Goal: Communication & Community: Answer question/provide support

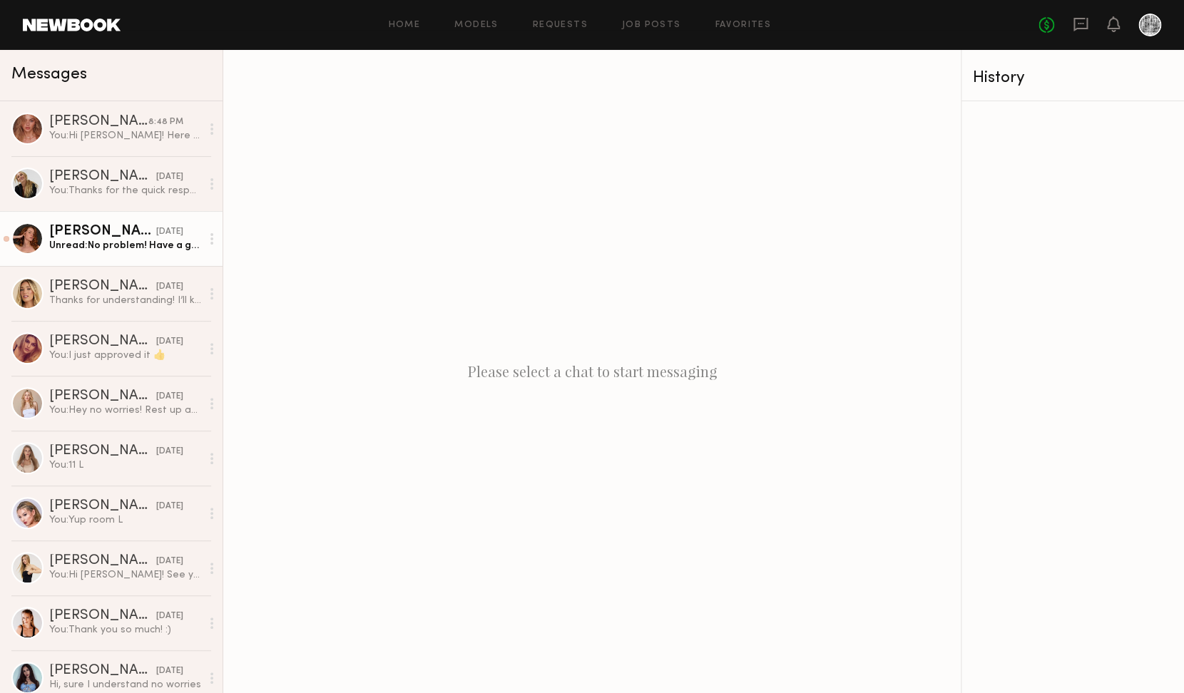
click at [116, 237] on div "Sara R." at bounding box center [102, 232] width 107 height 14
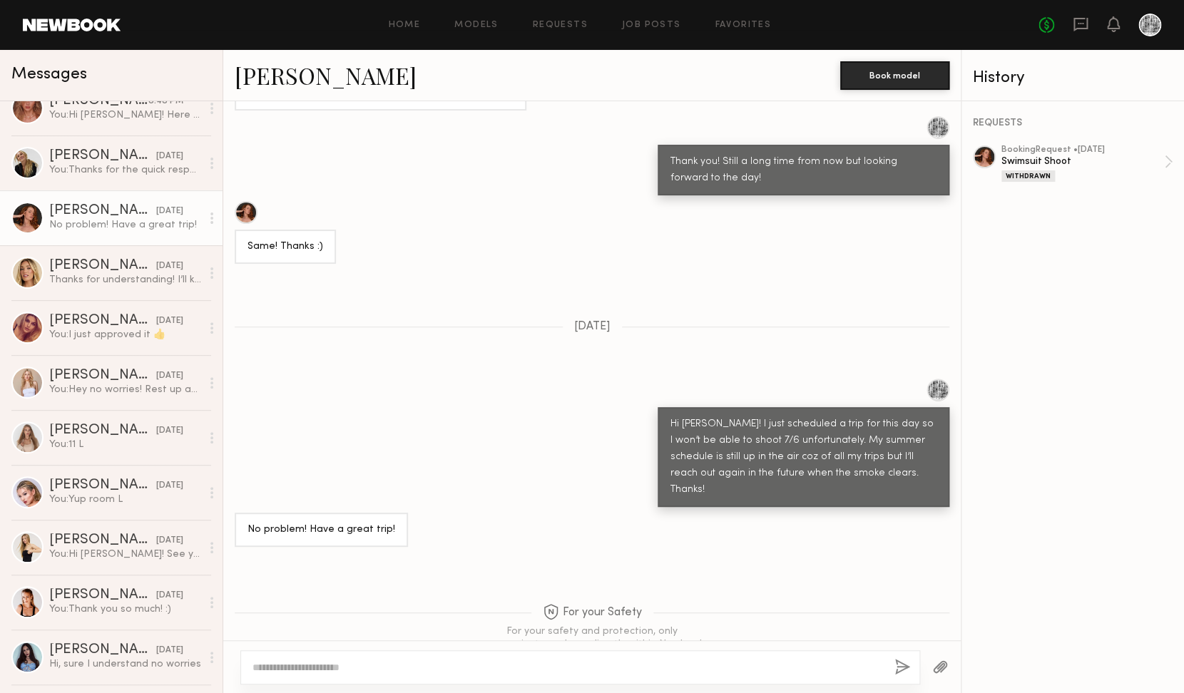
scroll to position [34, 0]
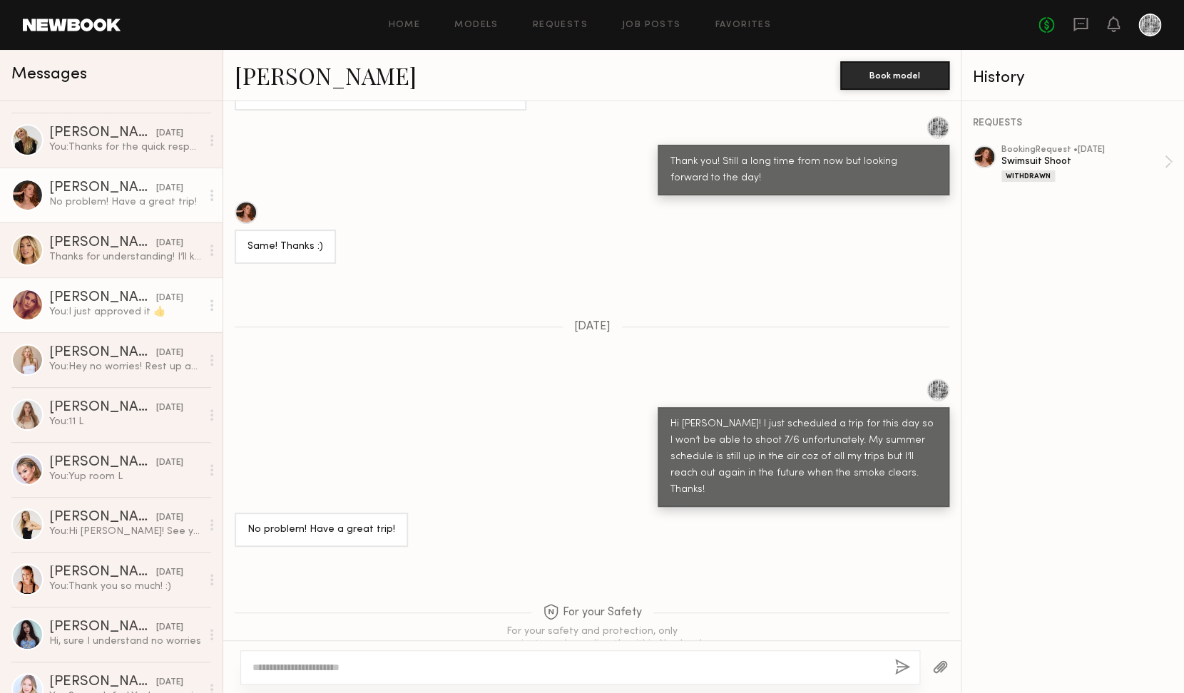
click at [111, 312] on div "You: I just approved it 👍" at bounding box center [125, 312] width 152 height 14
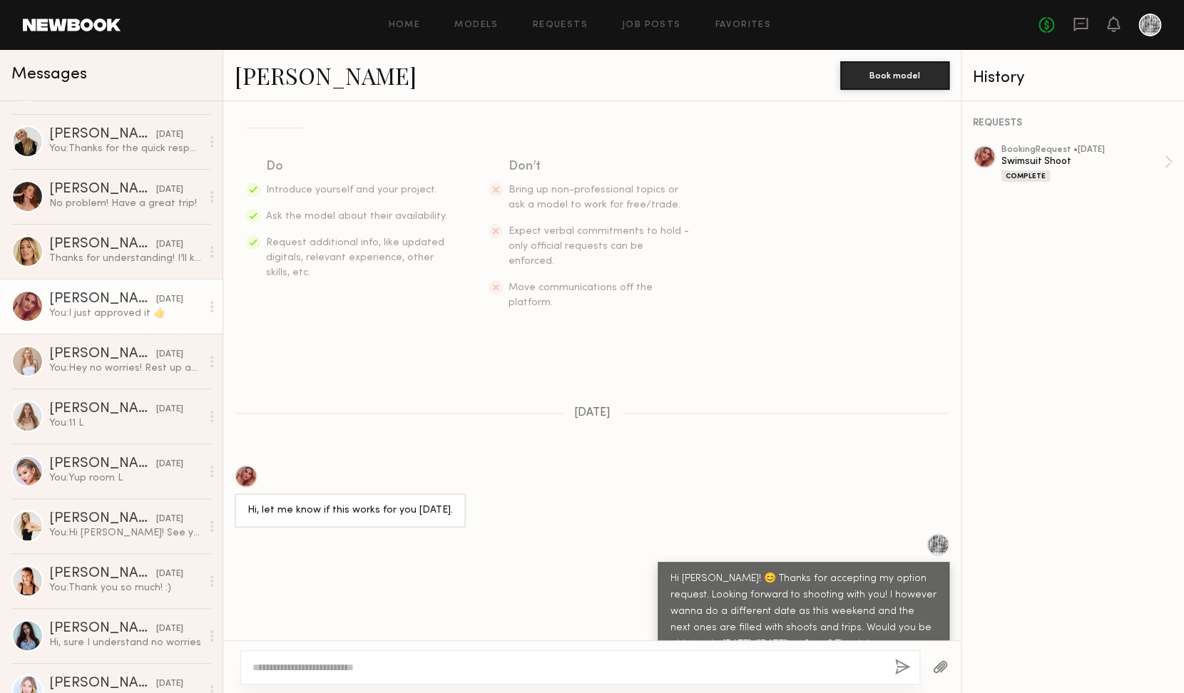
scroll to position [192, 0]
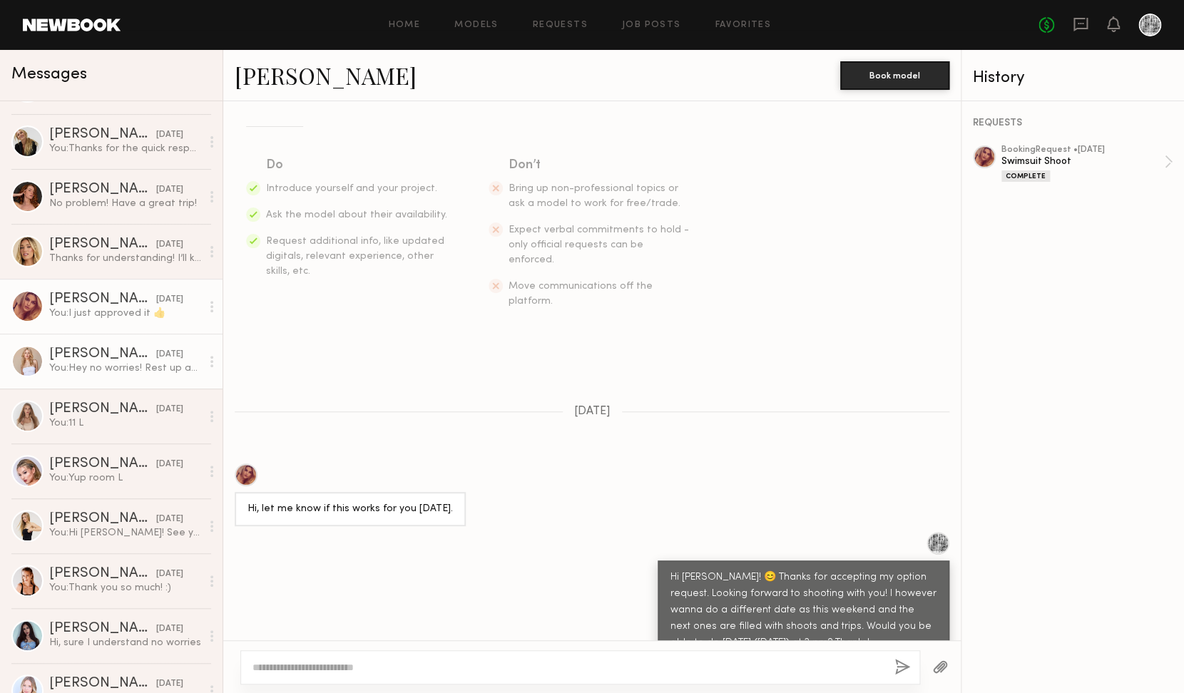
click at [135, 352] on div "Oxana P." at bounding box center [102, 354] width 107 height 14
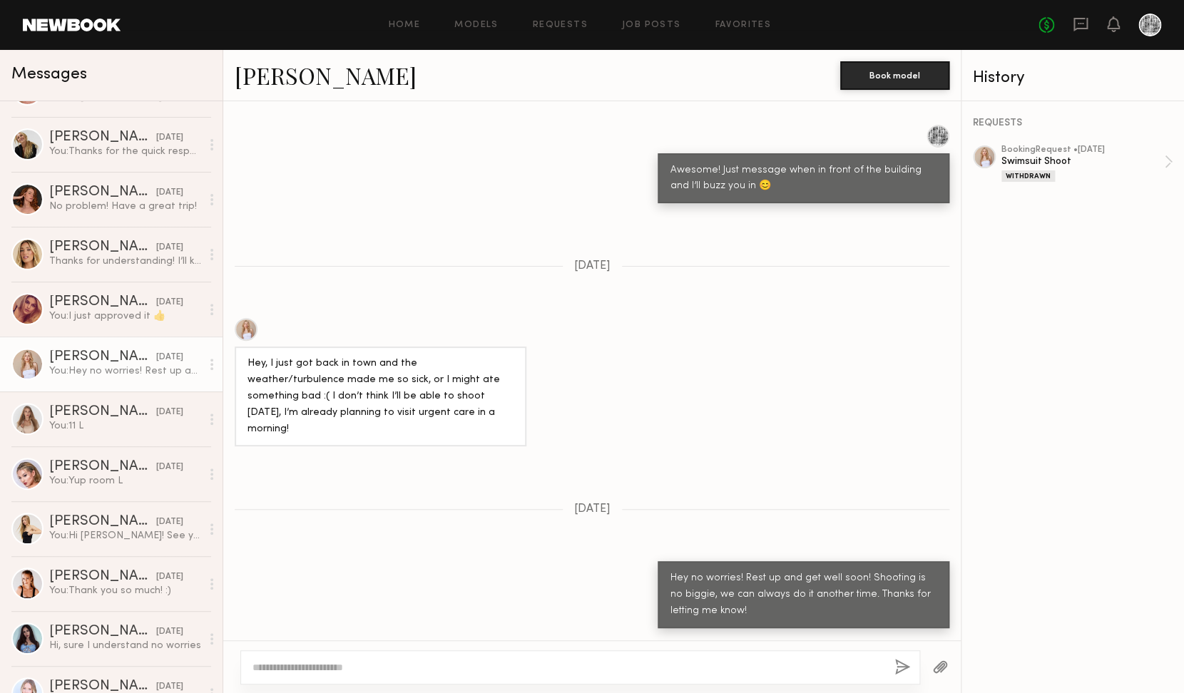
scroll to position [1201, 0]
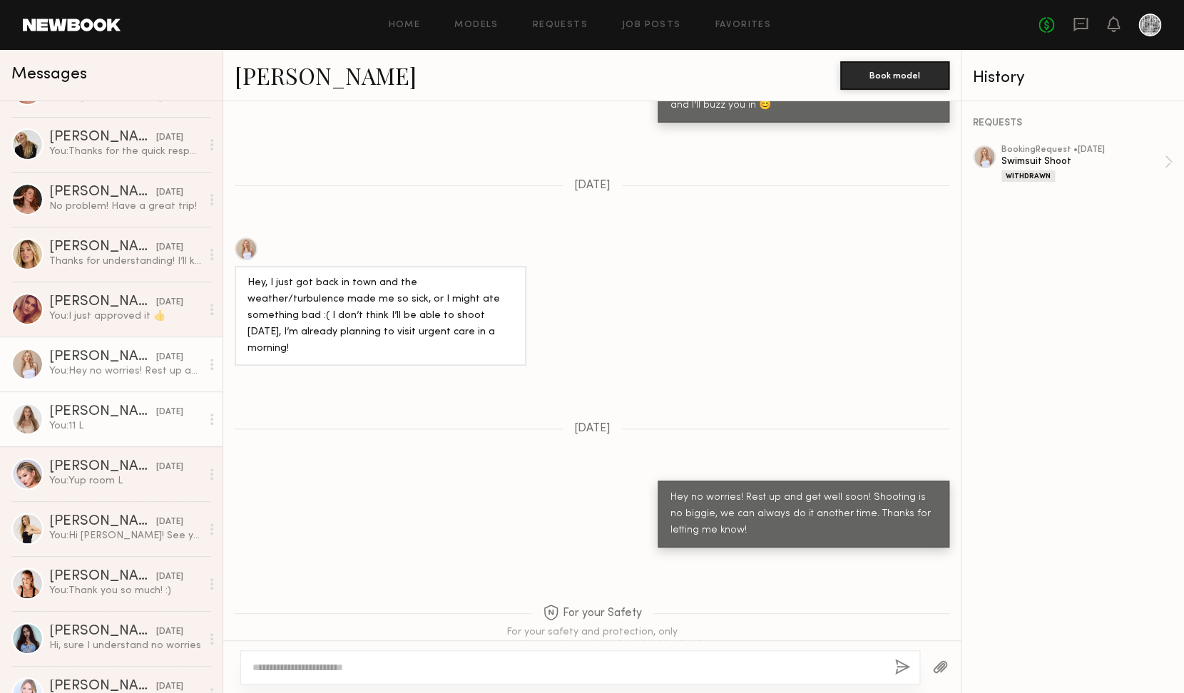
click at [110, 411] on div "Valeriia K." at bounding box center [102, 412] width 107 height 14
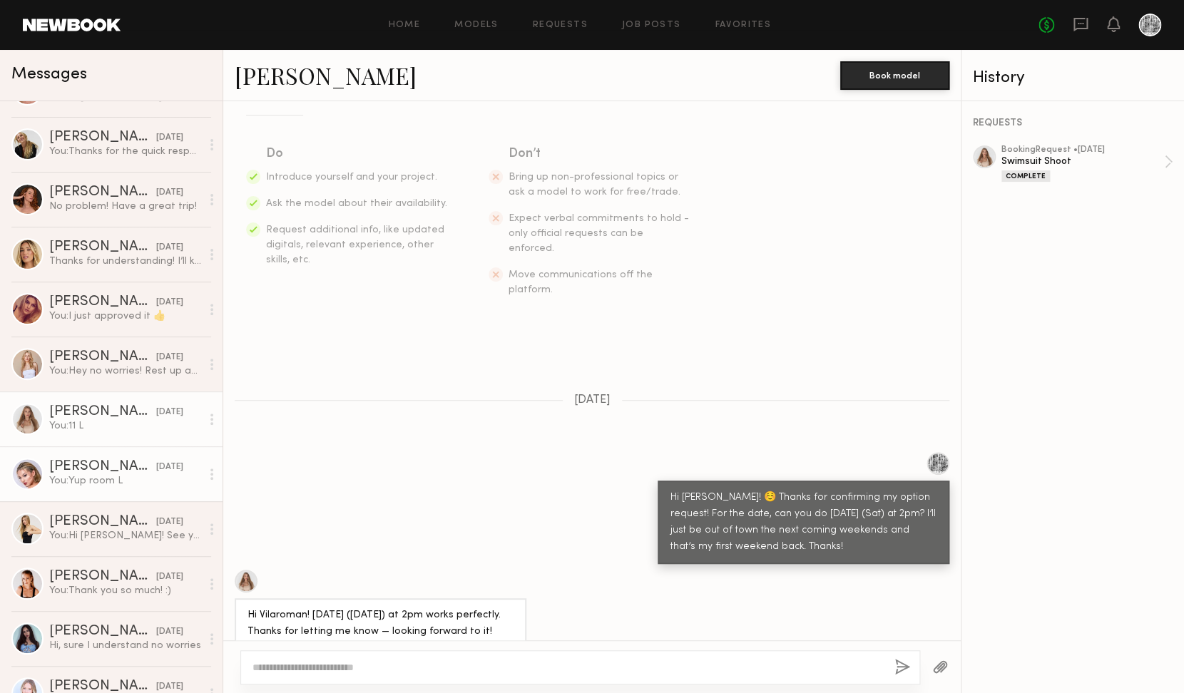
click at [89, 489] on link "Angelina R. 04/27/2025 You: Yup room L" at bounding box center [111, 473] width 222 height 55
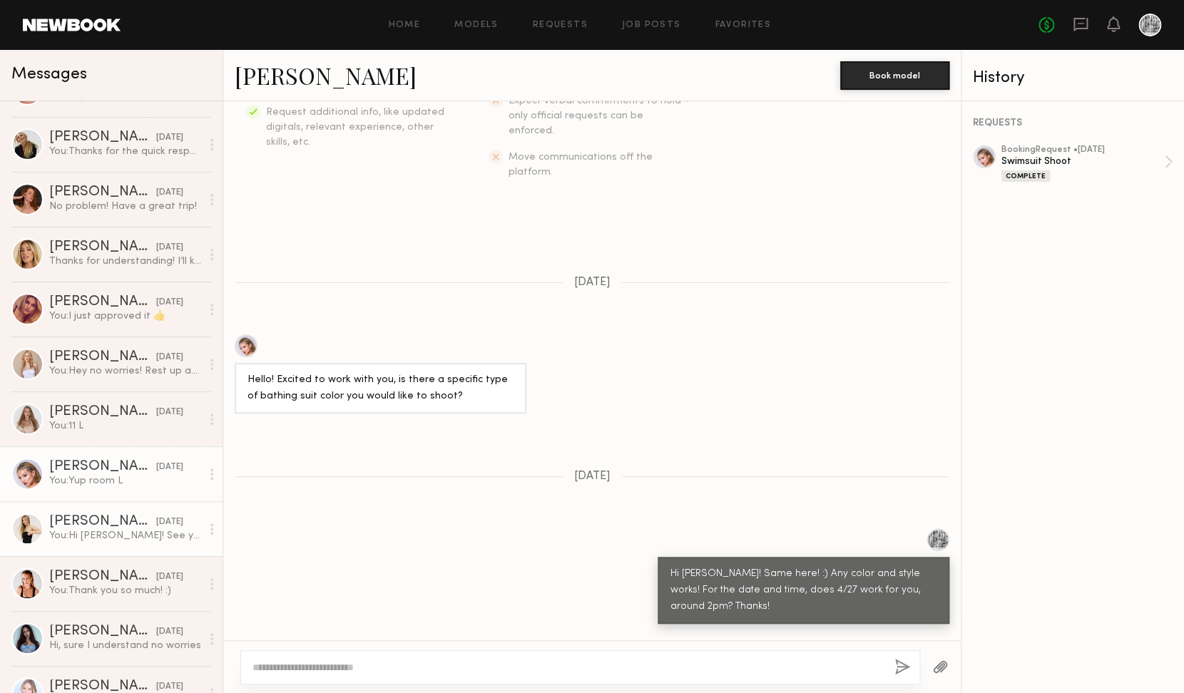
click at [132, 544] on link "Keegan M. 04/19/2025 You: Hi Keegan! See you tomorrow! Just message when in fro…" at bounding box center [111, 528] width 222 height 55
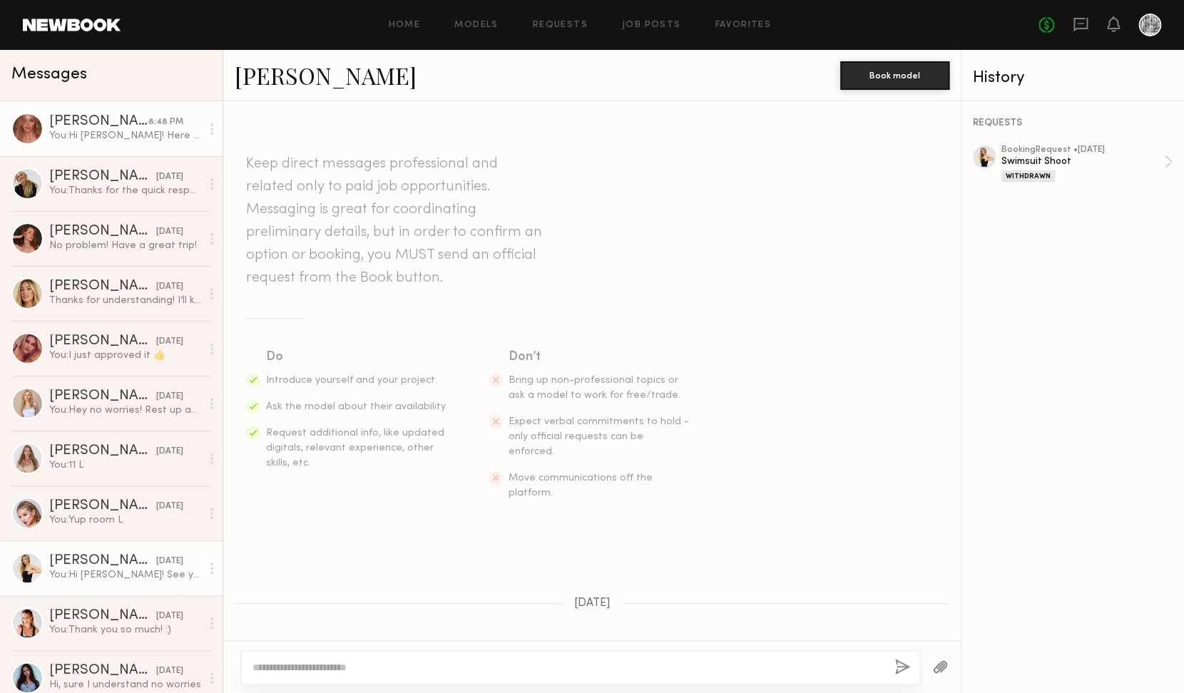
click at [124, 146] on link "Johanna C. 8:48 PM You: Hi Joanna! Here are the details: Address: 535 S Curson …" at bounding box center [111, 128] width 222 height 55
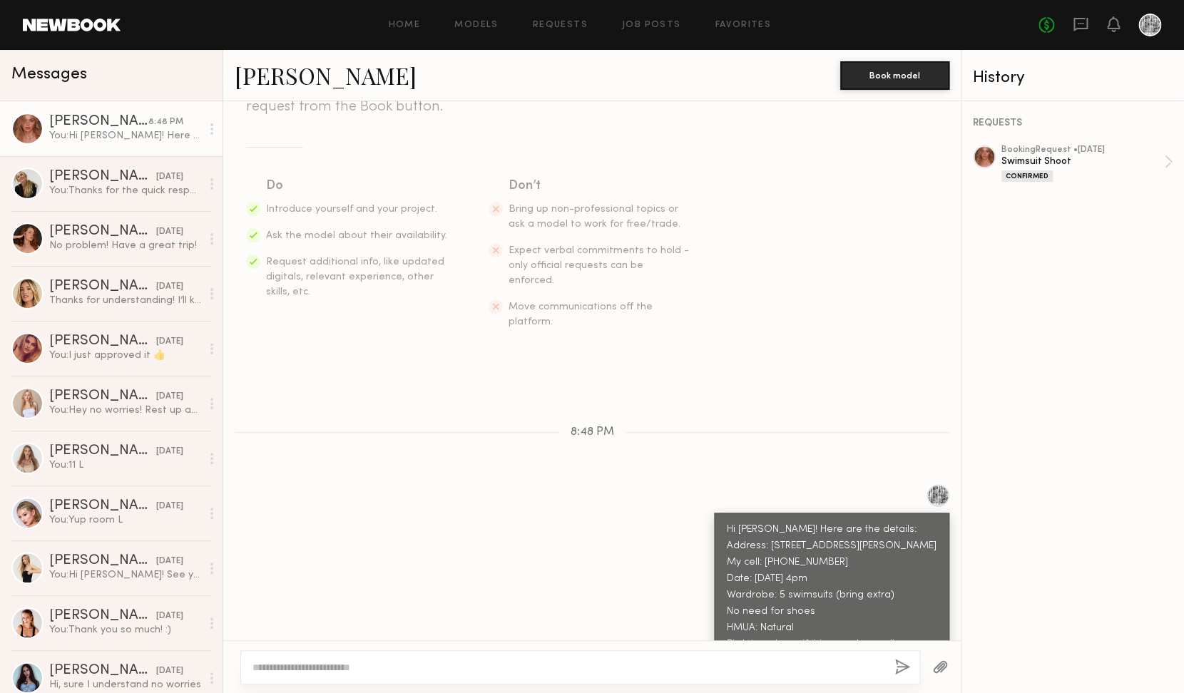
scroll to position [170, 0]
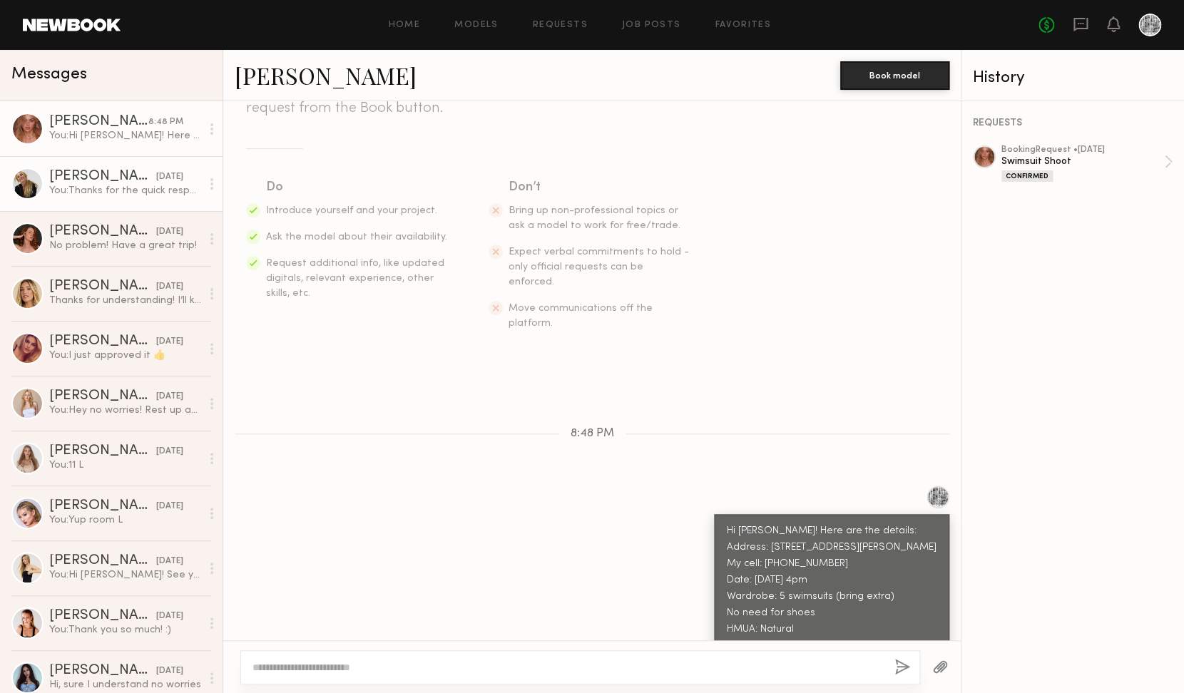
click at [83, 186] on div "You: Thanks for the quick response! Just booked you for Sept 5 (Fri) at 4pm ☺️ …" at bounding box center [125, 191] width 152 height 14
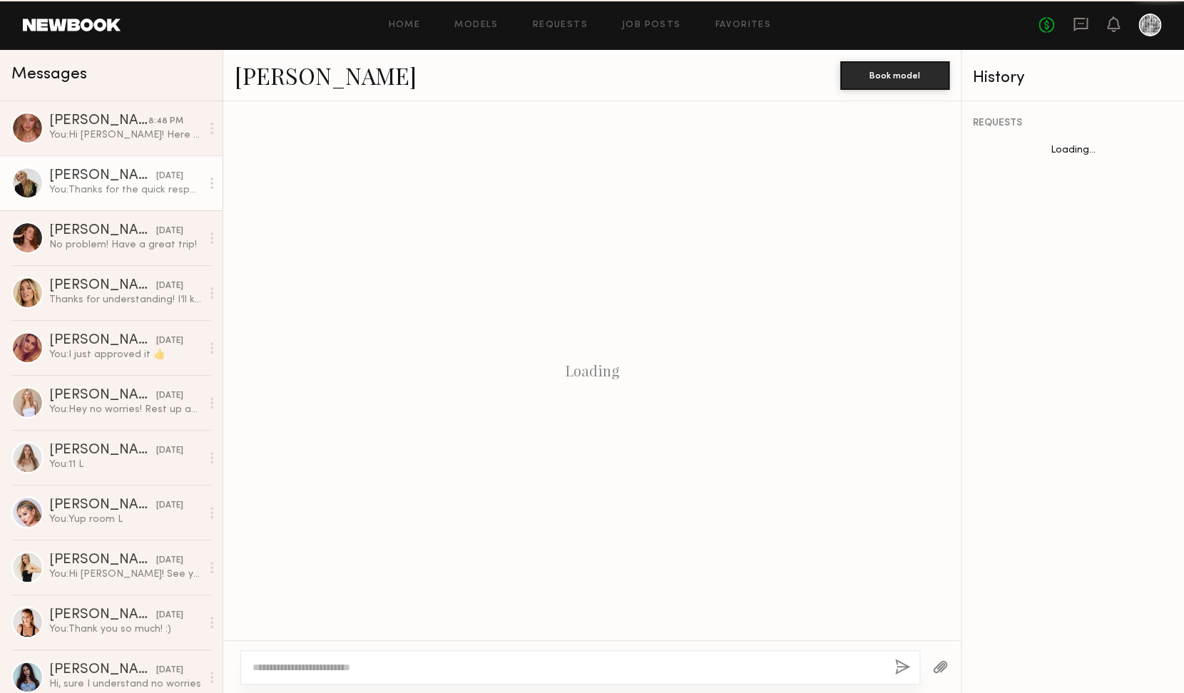
scroll to position [293, 0]
